Goal: Transaction & Acquisition: Subscribe to service/newsletter

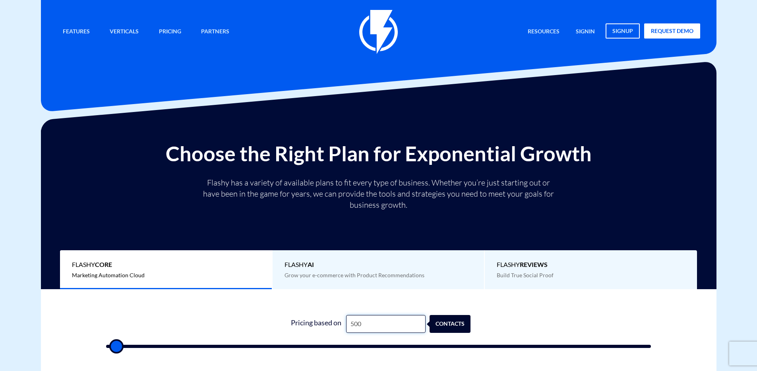
click at [364, 325] on input "500" at bounding box center [385, 324] width 79 height 18
type input "5"
type input "500"
type input "56"
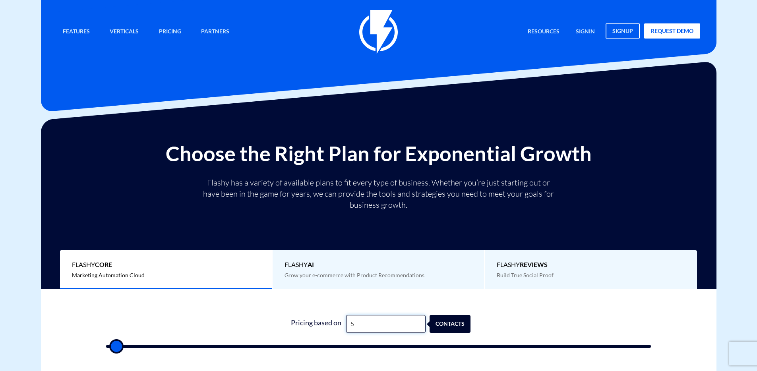
type input "500"
type input "569"
type input "500"
type input "5,695"
type input "5500"
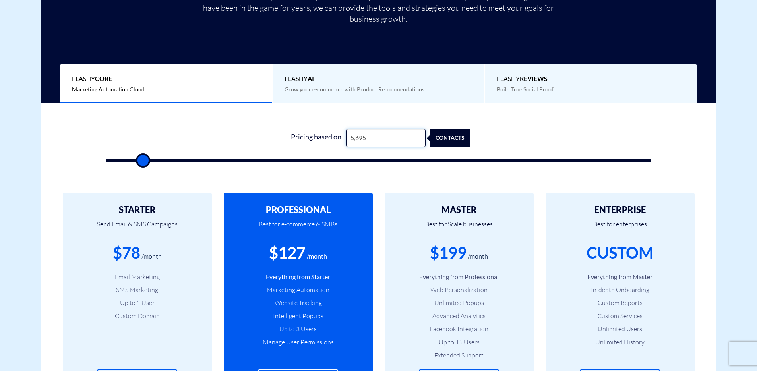
scroll to position [202, 0]
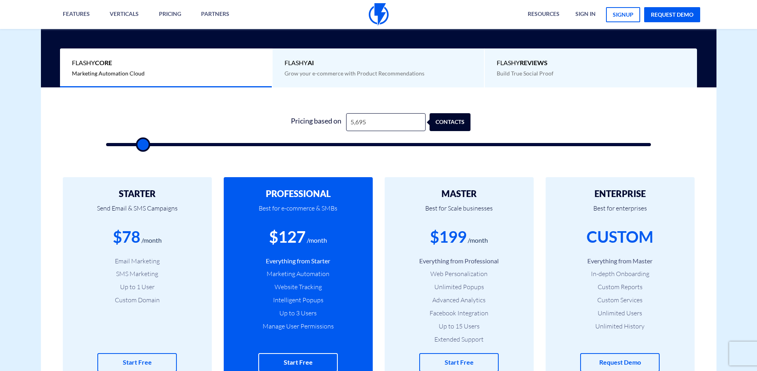
type input "6,500"
type input "6500"
type input "7,000"
type input "7000"
type input "6,500"
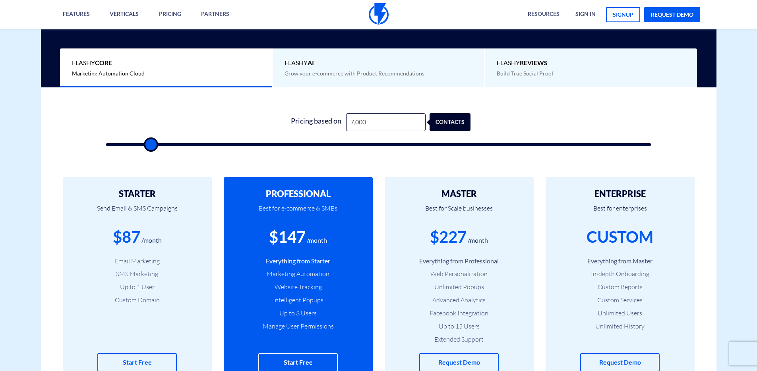
type input "6500"
type input "6,000"
type input "6000"
click at [145, 143] on input "range" at bounding box center [378, 144] width 545 height 3
click at [390, 126] on input "6,000" at bounding box center [385, 122] width 79 height 18
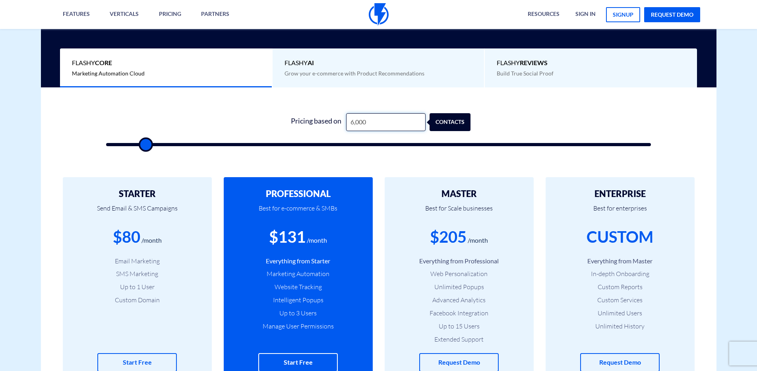
click at [391, 125] on input "6,000" at bounding box center [385, 122] width 79 height 18
type input "1"
type input "500"
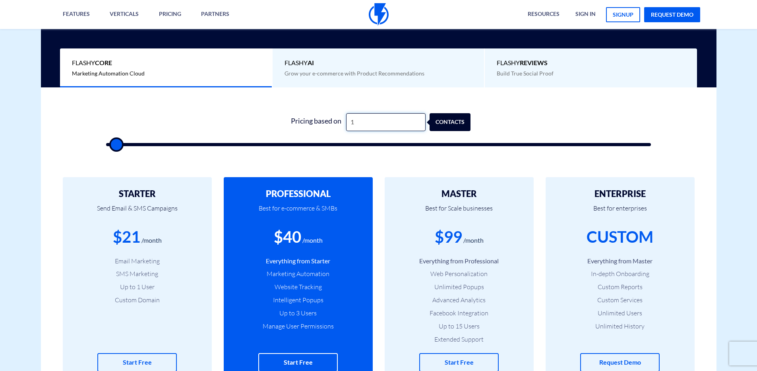
type input "10"
type input "500"
type input "100"
type input "500"
type input "1,000"
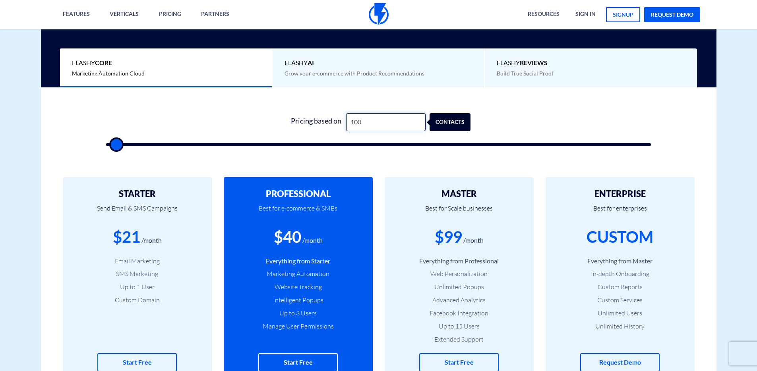
type input "1000"
type input "10,000"
type input "10000"
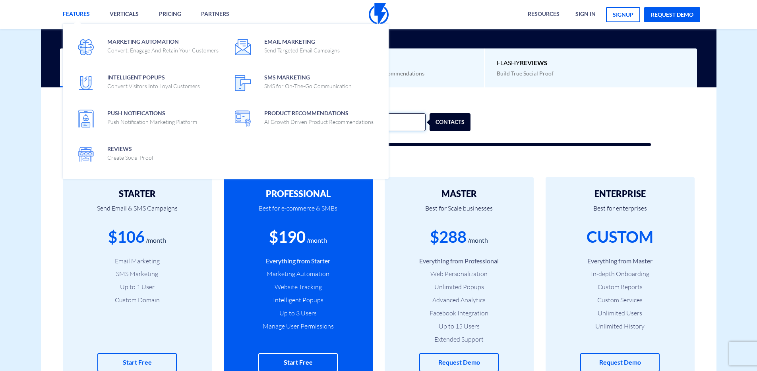
type input "10,000"
